Goal: Information Seeking & Learning: Learn about a topic

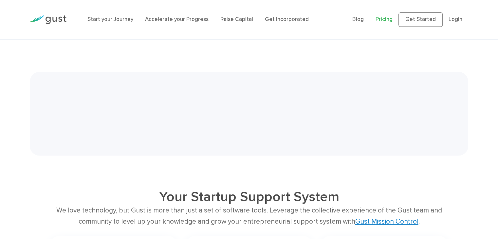
scroll to position [799, 0]
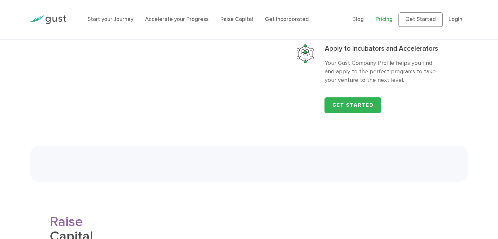
click at [384, 19] on link "Pricing" at bounding box center [383, 19] width 17 height 7
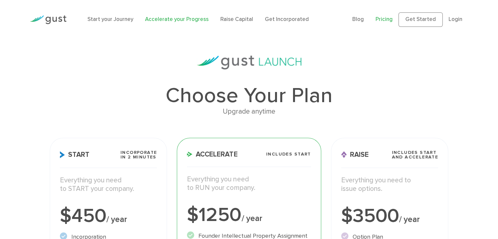
click at [158, 19] on link "Accelerate your Progress" at bounding box center [176, 19] width 63 height 7
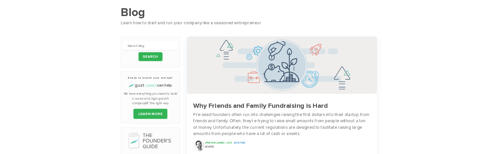
scroll to position [33, 0]
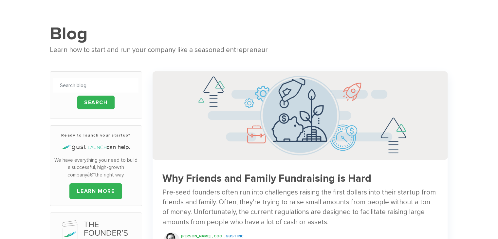
click at [332, 26] on h1 "Blog" at bounding box center [249, 34] width 398 height 22
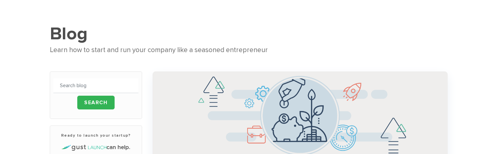
scroll to position [0, 0]
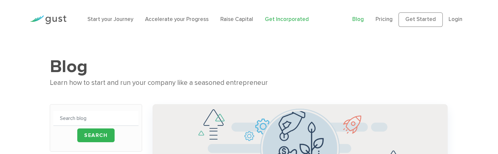
click at [283, 20] on link "Get Incorporated" at bounding box center [287, 19] width 44 height 7
click at [163, 24] on div "Start your Journey Accelerate your Progress Raise Capital Get Incorporated" at bounding box center [214, 20] width 265 height 22
click at [166, 21] on link "Accelerate your Progress" at bounding box center [176, 19] width 63 height 7
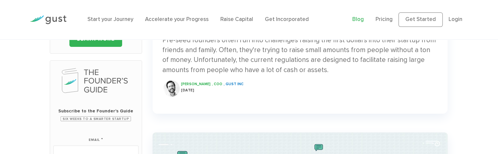
scroll to position [196, 0]
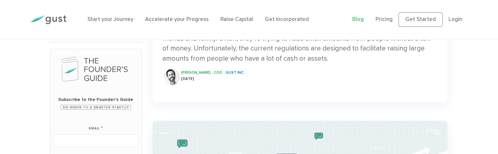
click at [188, 73] on span "[PERSON_NAME]" at bounding box center [195, 72] width 29 height 4
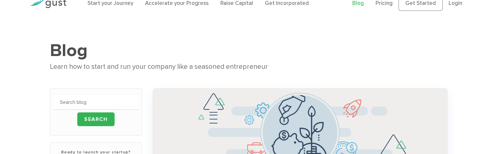
scroll to position [0, 0]
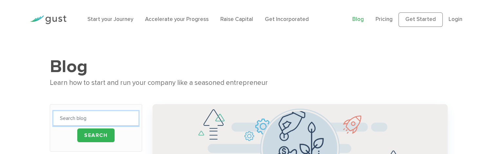
click at [106, 118] on input "text" at bounding box center [95, 118] width 85 height 15
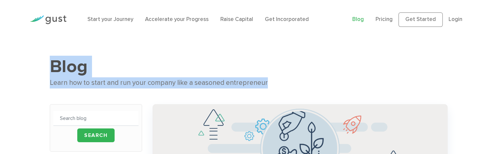
drag, startPoint x: 279, startPoint y: 84, endPoint x: 29, endPoint y: 71, distance: 250.6
click at [120, 58] on h1 "Blog" at bounding box center [249, 67] width 398 height 22
drag, startPoint x: 266, startPoint y: 86, endPoint x: 48, endPoint y: 71, distance: 218.0
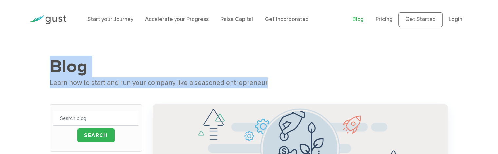
click at [140, 65] on h1 "Blog" at bounding box center [249, 67] width 398 height 22
click at [174, 73] on h1 "Blog" at bounding box center [249, 67] width 398 height 22
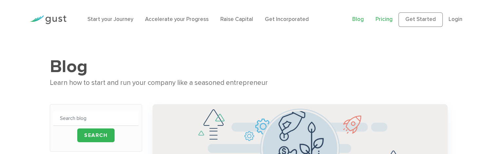
click at [392, 16] on link "Pricing" at bounding box center [383, 19] width 17 height 7
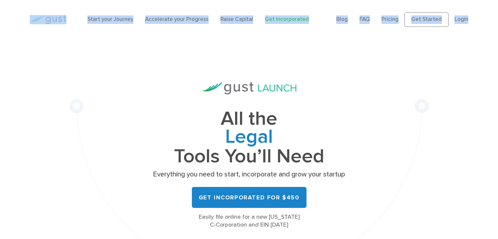
drag, startPoint x: 28, startPoint y: 17, endPoint x: 410, endPoint y: 30, distance: 382.0
click at [466, 28] on div "Start your Journey Accelerate your Progress Raise Capital Get Incorporated Blog…" at bounding box center [249, 19] width 448 height 39
click at [322, 30] on div "Start your Journey Accelerate your Progress Raise Capital Get Incorporated" at bounding box center [206, 20] width 249 height 22
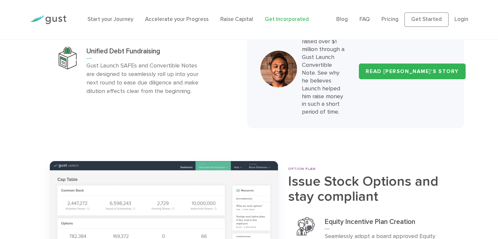
scroll to position [2224, 0]
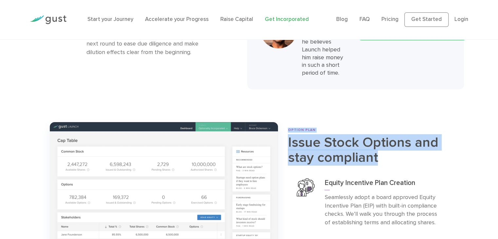
drag, startPoint x: 286, startPoint y: 80, endPoint x: 373, endPoint y: 102, distance: 89.4
click at [373, 128] on div "OPTION PLAN Issue Stock Options and stay compliant Equity Incentive Plan Creati…" at bounding box center [368, 238] width 170 height 220
click at [378, 135] on h2 "Issue Stock Options and stay compliant" at bounding box center [368, 150] width 160 height 30
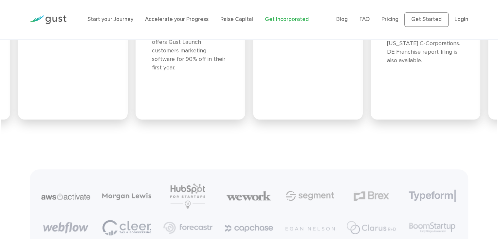
scroll to position [2879, 0]
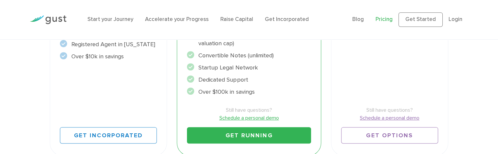
click at [195, 134] on link "Get Running" at bounding box center [249, 135] width 124 height 16
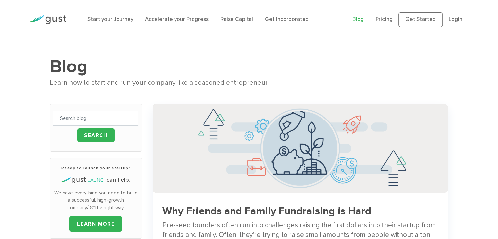
click at [316, 77] on div "Learn how to start and run your company like a seasoned entrepreneur" at bounding box center [249, 82] width 398 height 11
